Goal: Task Accomplishment & Management: Complete application form

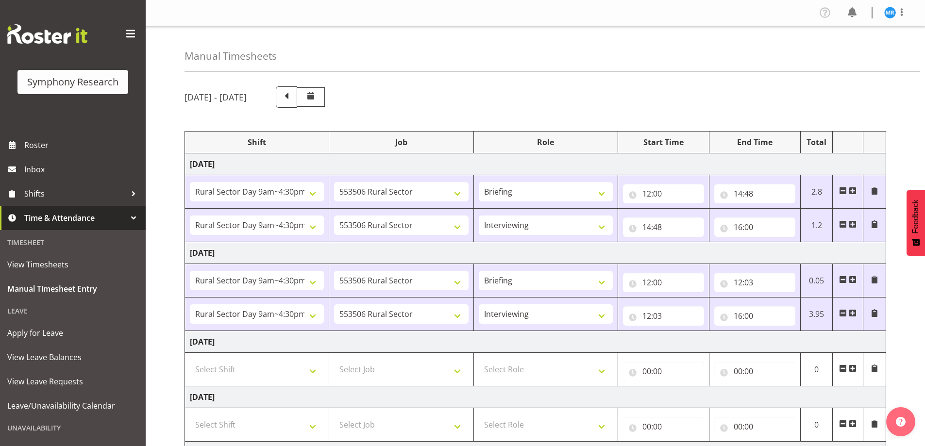
select select "81561"
select select "10587"
select select "81561"
select select "10587"
select select "47"
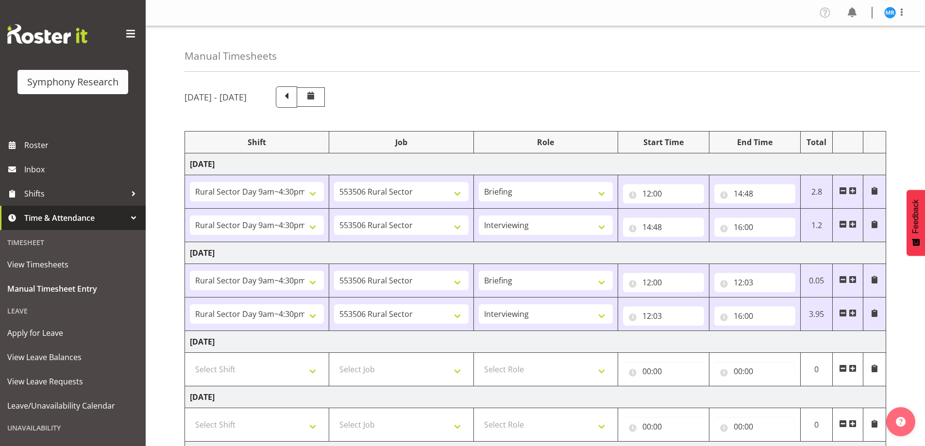
select select "81561"
select select "10587"
select select "81561"
select select "10587"
select select "47"
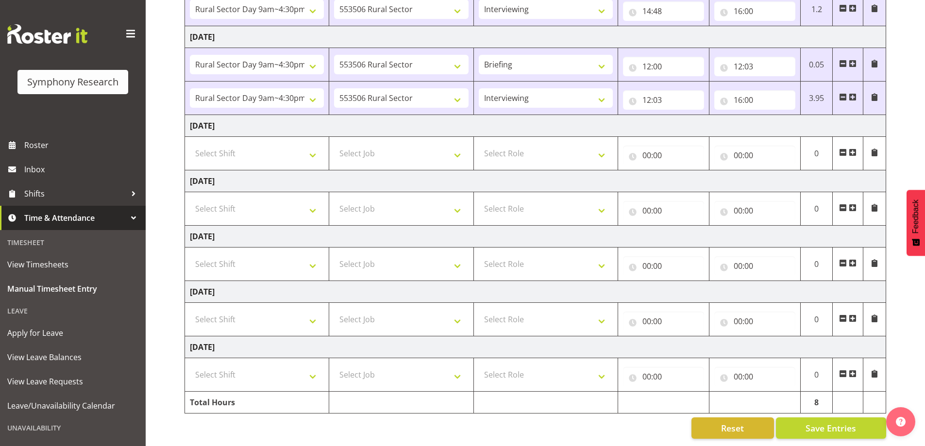
scroll to position [223, 0]
click at [832, 429] on button "Save Entries" at bounding box center [831, 428] width 110 height 21
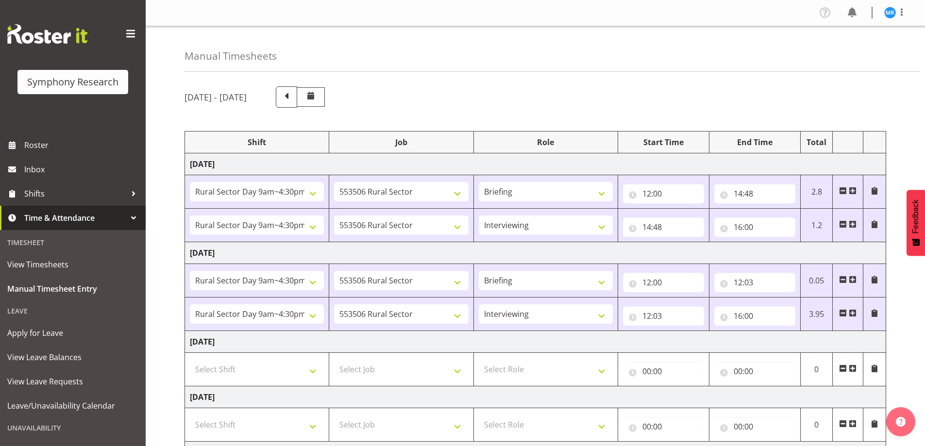
click at [781, 73] on div "Manual Timesheets September 29th - October 5th 2025 Shift Job Role Start Time E…" at bounding box center [535, 344] width 779 height 636
click at [855, 312] on span at bounding box center [853, 313] width 8 height 8
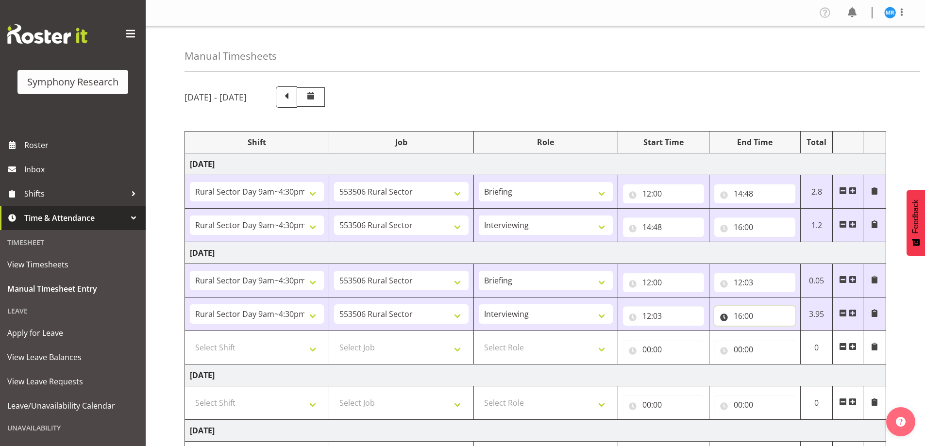
click at [741, 314] on input "16:00" at bounding box center [754, 315] width 81 height 19
click at [780, 339] on select "00 01 02 03 04 05 06 07 08 09 10 11 12 13 14 15 16 17 18 19 20 21 22 23" at bounding box center [781, 341] width 22 height 19
select select "15"
click at [770, 332] on select "00 01 02 03 04 05 06 07 08 09 10 11 12 13 14 15 16 17 18 19 20 21 22 23" at bounding box center [781, 341] width 22 height 19
type input "15:00"
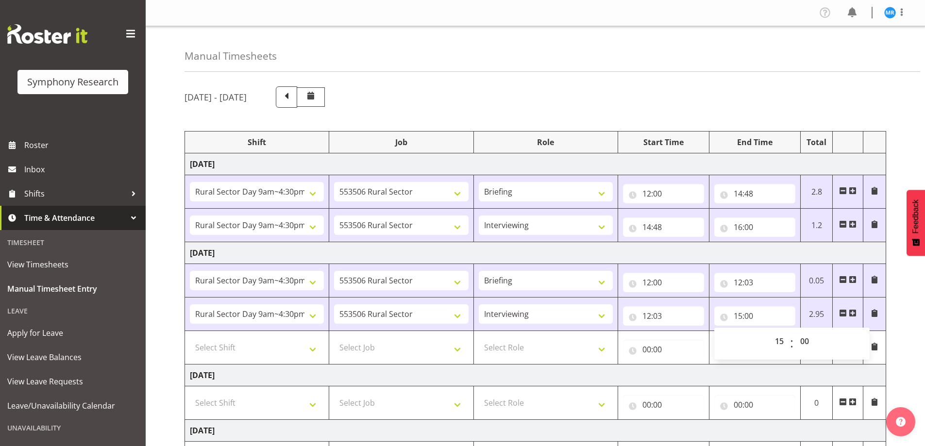
click at [667, 144] on div "Start Time" at bounding box center [663, 142] width 81 height 12
click at [748, 319] on input "15:00" at bounding box center [754, 315] width 81 height 19
drag, startPoint x: 801, startPoint y: 339, endPoint x: 808, endPoint y: 343, distance: 7.8
click at [804, 339] on select "00 01 02 03 04 05 06 07 08 09 10 11 12 13 14 15 16 17 18 19 20 21 22 23 24 25 2…" at bounding box center [806, 341] width 22 height 19
select select "6"
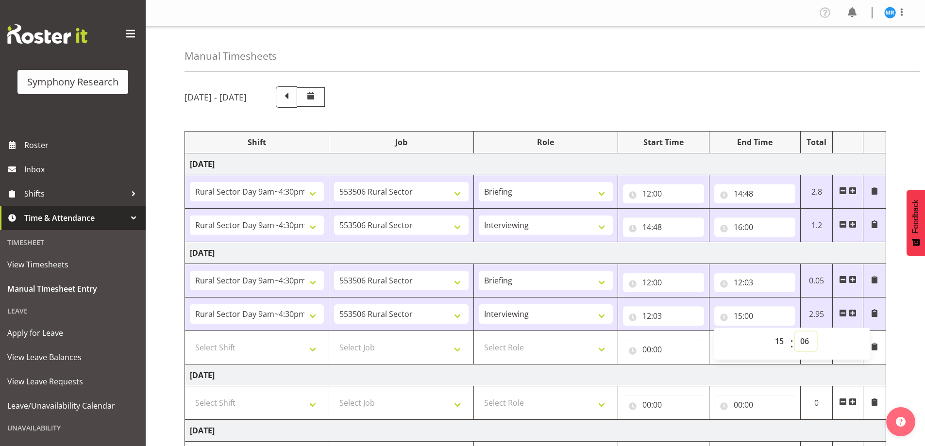
click at [795, 332] on select "00 01 02 03 04 05 06 07 08 09 10 11 12 13 14 15 16 17 18 19 20 21 22 23 24 25 2…" at bounding box center [806, 341] width 22 height 19
type input "15:06"
click at [642, 81] on div "September 29th - October 5th 2025 Shift Job Role Start Time End Time Total Mond…" at bounding box center [554, 387] width 740 height 617
click at [647, 353] on input "00:00" at bounding box center [663, 349] width 81 height 19
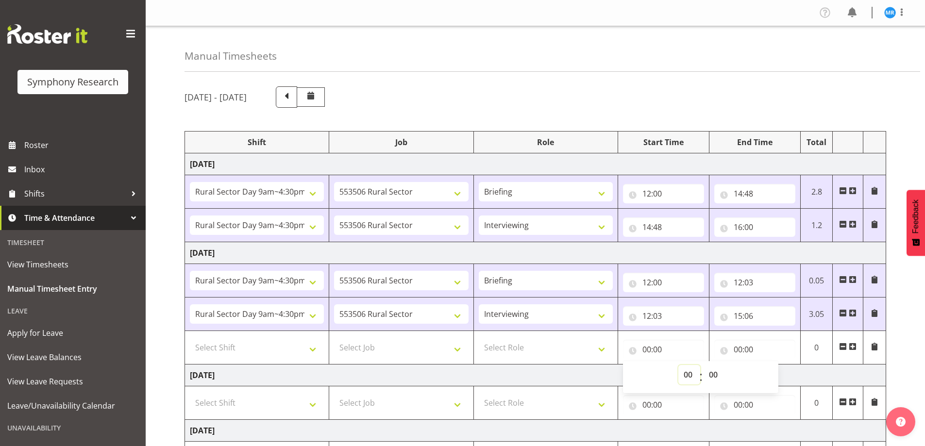
click at [687, 374] on select "00 01 02 03 04 05 06 07 08 09 10 11 12 13 14 15 16 17 18 19 20 21 22 23" at bounding box center [689, 374] width 22 height 19
select select "15"
click at [678, 365] on select "00 01 02 03 04 05 06 07 08 09 10 11 12 13 14 15 16 17 18 19 20 21 22 23" at bounding box center [689, 374] width 22 height 19
type input "15:00"
click at [541, 117] on div "September 29th - October 5th 2025 Shift Job Role Start Time End Time Total Mond…" at bounding box center [554, 387] width 740 height 617
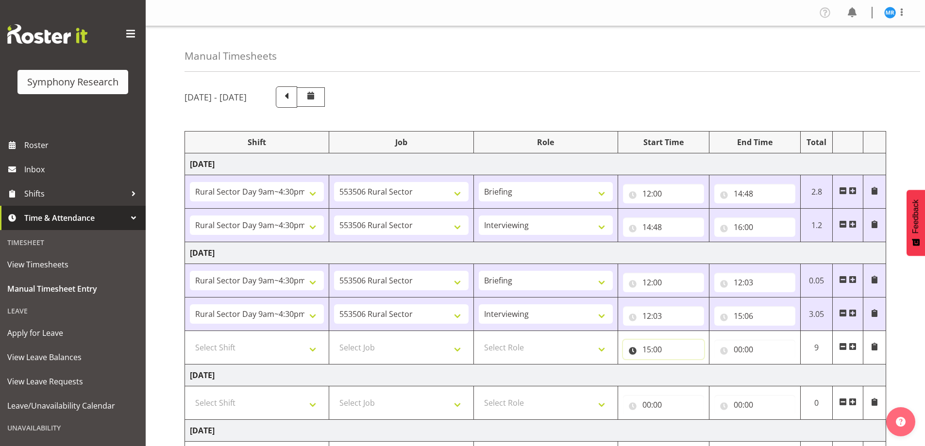
click at [656, 347] on input "15:00" at bounding box center [663, 349] width 81 height 19
click at [714, 374] on select "00 01 02 03 04 05 06 07 08 09 10 11 12 13 14 15 16 17 18 19 20 21 22 23 24 25 2…" at bounding box center [714, 374] width 22 height 19
select select "6"
click at [703, 365] on select "00 01 02 03 04 05 06 07 08 09 10 11 12 13 14 15 16 17 18 19 20 21 22 23 24 25 2…" at bounding box center [714, 374] width 22 height 19
type input "15:06"
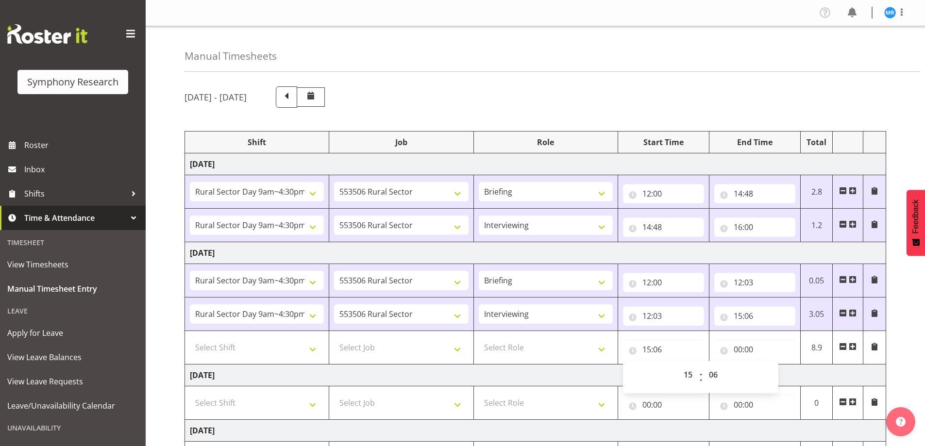
click at [611, 99] on div "September 29th - October 5th 2025" at bounding box center [535, 96] width 702 height 21
click at [737, 351] on input "00:00" at bounding box center [754, 349] width 81 height 19
click at [779, 371] on select "00 01 02 03 04 05 06 07 08 09 10 11 12 13 14 15 16 17 18 19 20 21 22 23" at bounding box center [781, 374] width 22 height 19
select select "16"
click at [770, 365] on select "00 01 02 03 04 05 06 07 08 09 10 11 12 13 14 15 16 17 18 19 20 21 22 23" at bounding box center [781, 374] width 22 height 19
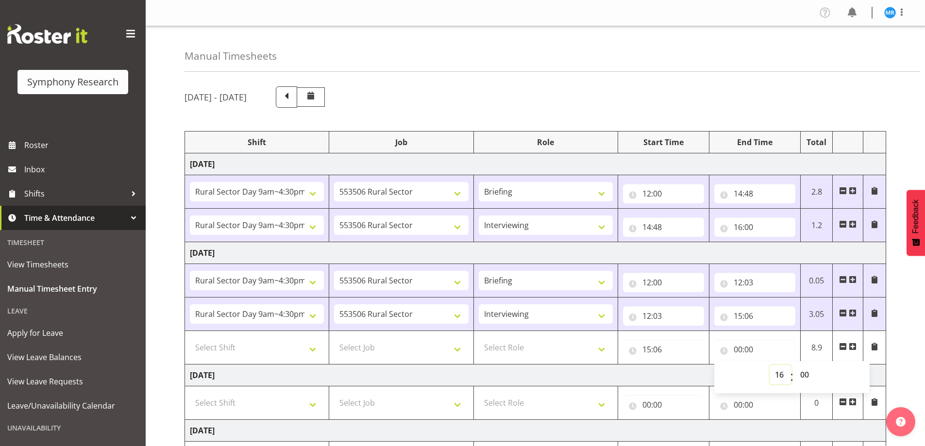
type input "16:00"
click at [601, 100] on div "September 29th - October 5th 2025" at bounding box center [535, 96] width 702 height 21
click at [271, 349] on select "Select Shift !!Weekend Residential (Roster IT Shift Label) *Business 9/10am ~ 4…" at bounding box center [257, 347] width 134 height 19
click at [587, 83] on div "September 29th - October 5th 2025 Shift Job Role Start Time End Time Total Mond…" at bounding box center [554, 387] width 740 height 617
click at [624, 93] on div "September 29th - October 5th 2025" at bounding box center [535, 96] width 702 height 21
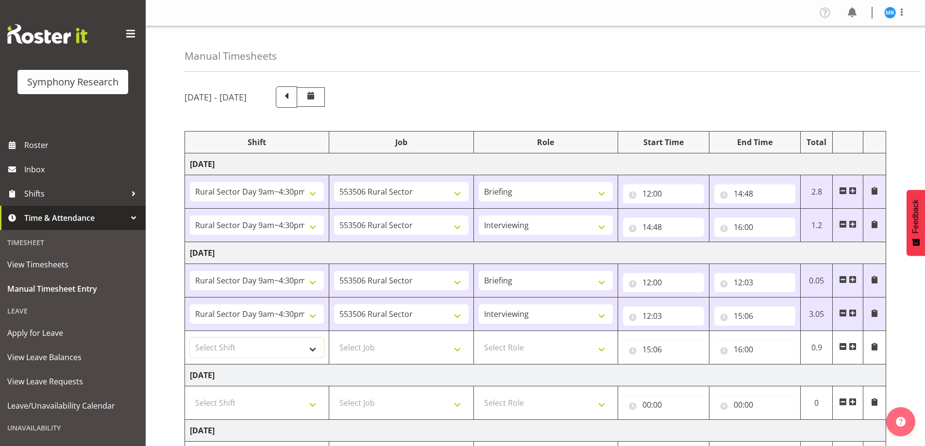
click at [313, 354] on select "Select Shift !!Weekend Residential (Roster IT Shift Label) *Business 9/10am ~ 4…" at bounding box center [257, 347] width 134 height 19
select select "26078"
click at [190, 338] on select "Select Shift !!Weekend Residential (Roster IT Shift Label) *Business 9/10am ~ 4…" at bounding box center [257, 347] width 134 height 19
click at [410, 346] on select "Select Job 550060 IF Admin 553492 World Poll Aus Wave 2 Main 2025 553493 World …" at bounding box center [401, 347] width 134 height 19
select select "10499"
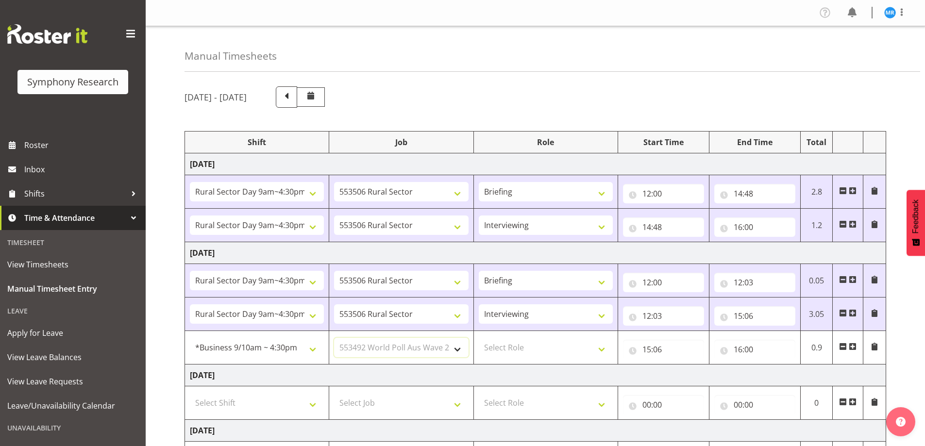
click at [334, 338] on select "Select Job 550060 IF Admin 553492 World Poll Aus Wave 2 Main 2025 553493 World …" at bounding box center [401, 347] width 134 height 19
click at [501, 51] on div "Manual Timesheets" at bounding box center [552, 49] width 736 height 46
click at [546, 347] on select "Select Role Briefing Interviewing" at bounding box center [546, 347] width 134 height 19
select select "47"
click at [479, 338] on select "Select Role Briefing Interviewing" at bounding box center [546, 347] width 134 height 19
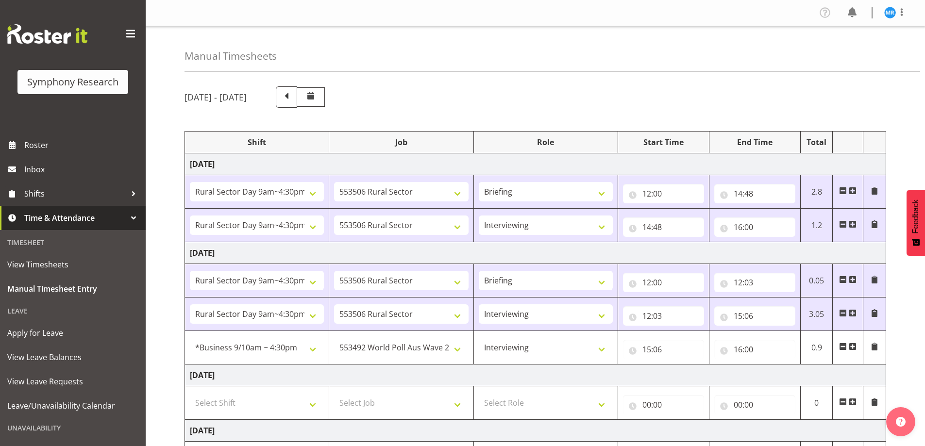
click at [469, 56] on div "Manual Timesheets" at bounding box center [552, 49] width 736 height 46
click at [922, 354] on div "September 29th - October 5th 2025 Shift Job Role Start Time End Time Total Mond…" at bounding box center [554, 387] width 740 height 617
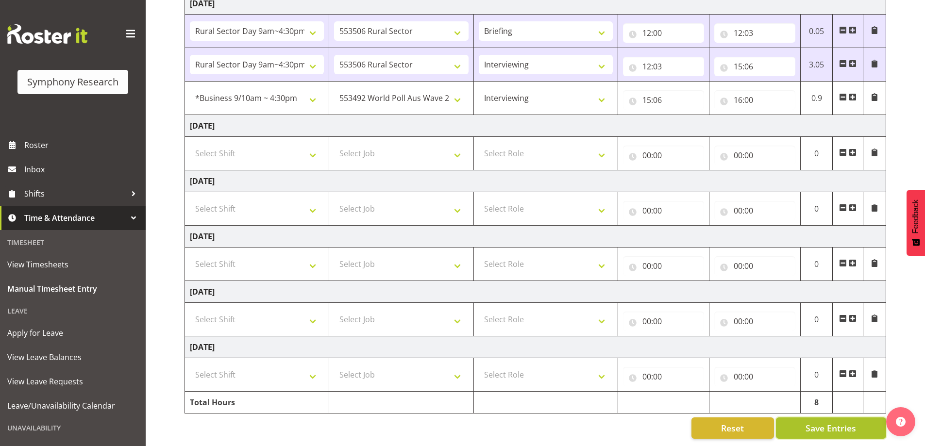
drag, startPoint x: 823, startPoint y: 419, endPoint x: 829, endPoint y: 419, distance: 5.8
click at [825, 422] on span "Save Entries" at bounding box center [830, 428] width 50 height 13
